Goal: Task Accomplishment & Management: Manage account settings

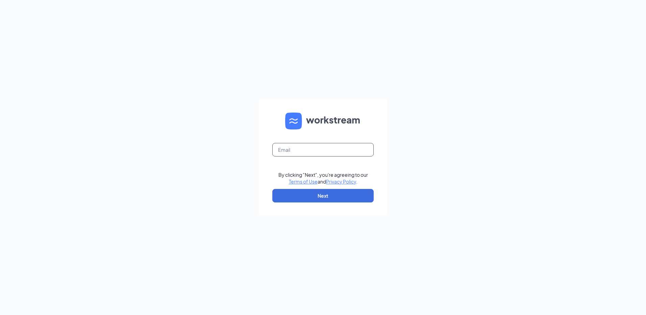
click at [315, 150] on input "text" at bounding box center [322, 150] width 101 height 14
type input "[EMAIL_ADDRESS][DOMAIN_NAME]"
click at [301, 197] on button "Next" at bounding box center [322, 196] width 101 height 14
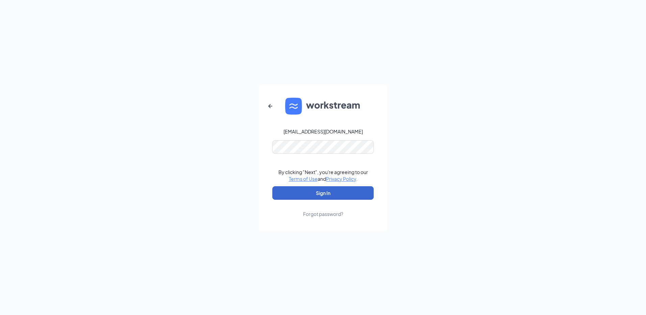
click at [300, 191] on button "Sign In" at bounding box center [322, 193] width 101 height 14
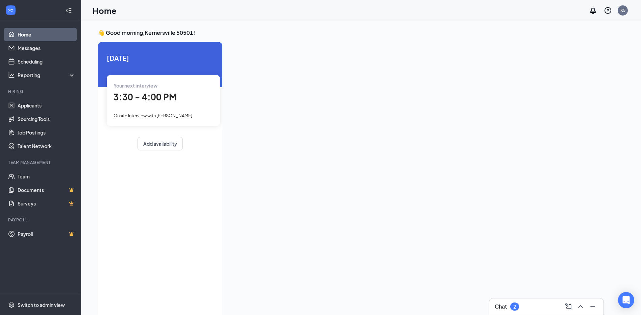
click at [144, 108] on div "Your next interview 3:30 - 4:00 PM Onsite Interview with [PERSON_NAME]" at bounding box center [163, 100] width 113 height 51
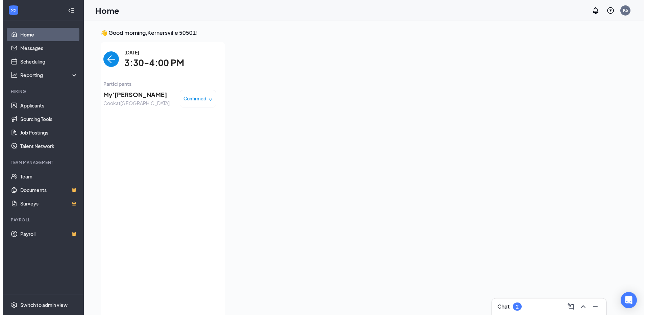
scroll to position [3, 0]
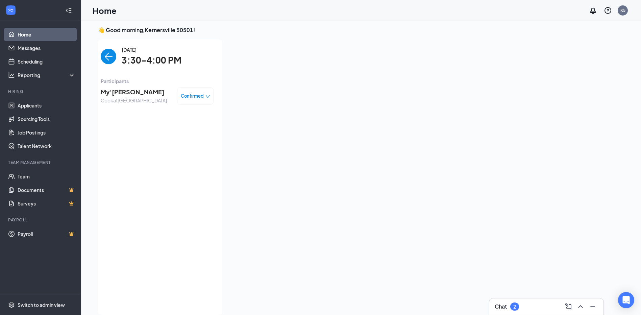
click at [133, 91] on span "My'[PERSON_NAME]" at bounding box center [134, 91] width 66 height 9
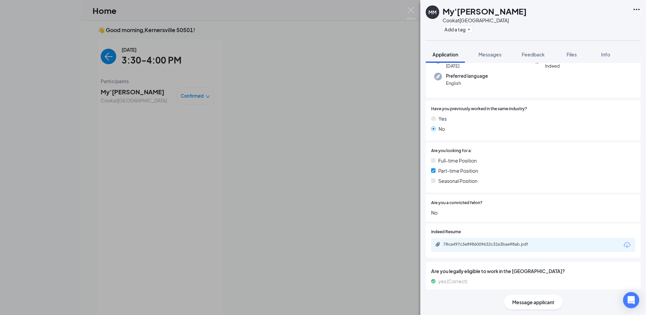
scroll to position [77, 0]
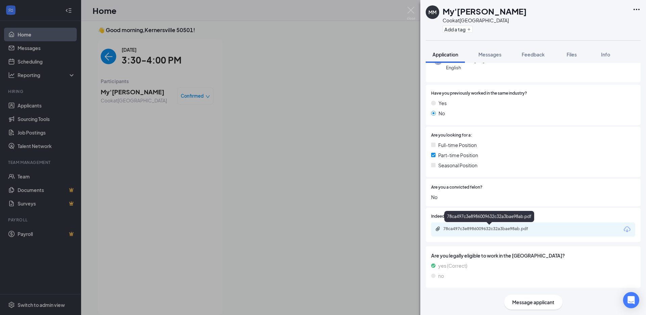
click at [494, 229] on div "78ca497c3e8986009632c32a3bae98ab.pdf" at bounding box center [490, 228] width 95 height 5
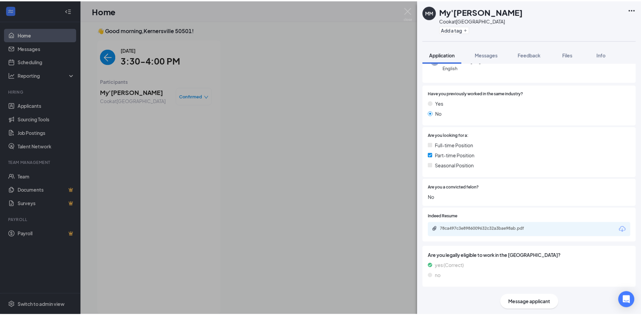
scroll to position [75, 0]
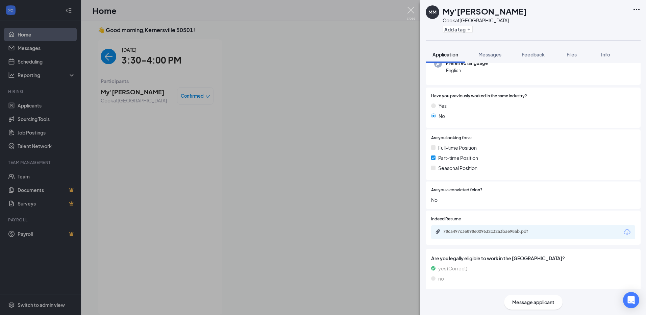
click at [410, 10] on img at bounding box center [411, 13] width 8 height 13
